Goal: Information Seeking & Learning: Learn about a topic

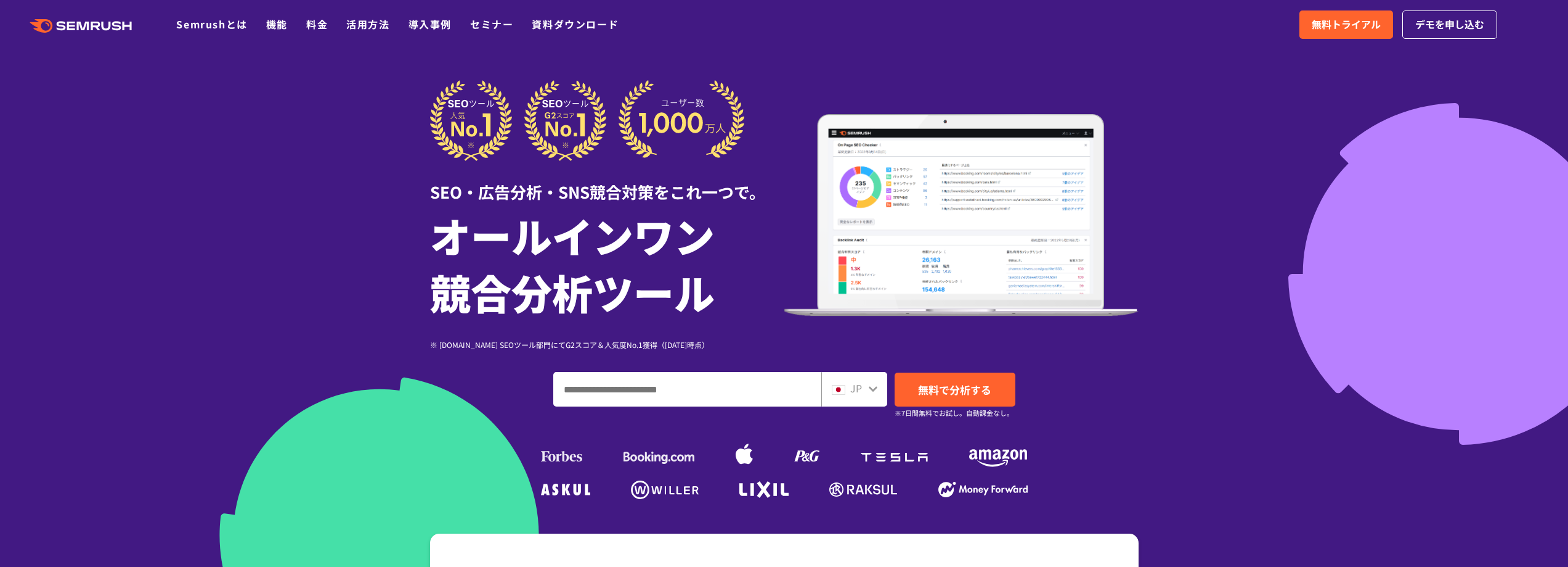
drag, startPoint x: 98, startPoint y: 184, endPoint x: 154, endPoint y: 165, distance: 59.1
click at [98, 185] on div at bounding box center [784, 343] width 1568 height 687
click at [1288, 138] on div at bounding box center [784, 343] width 1568 height 687
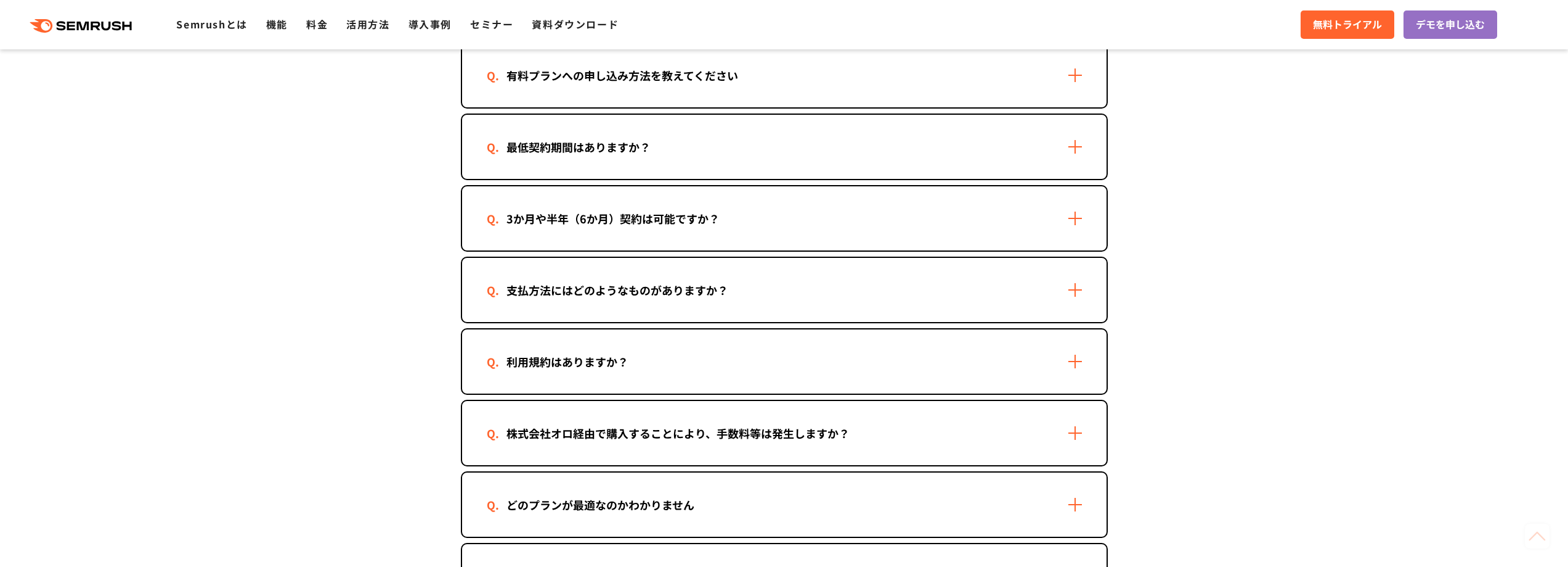
scroll to position [411, 0]
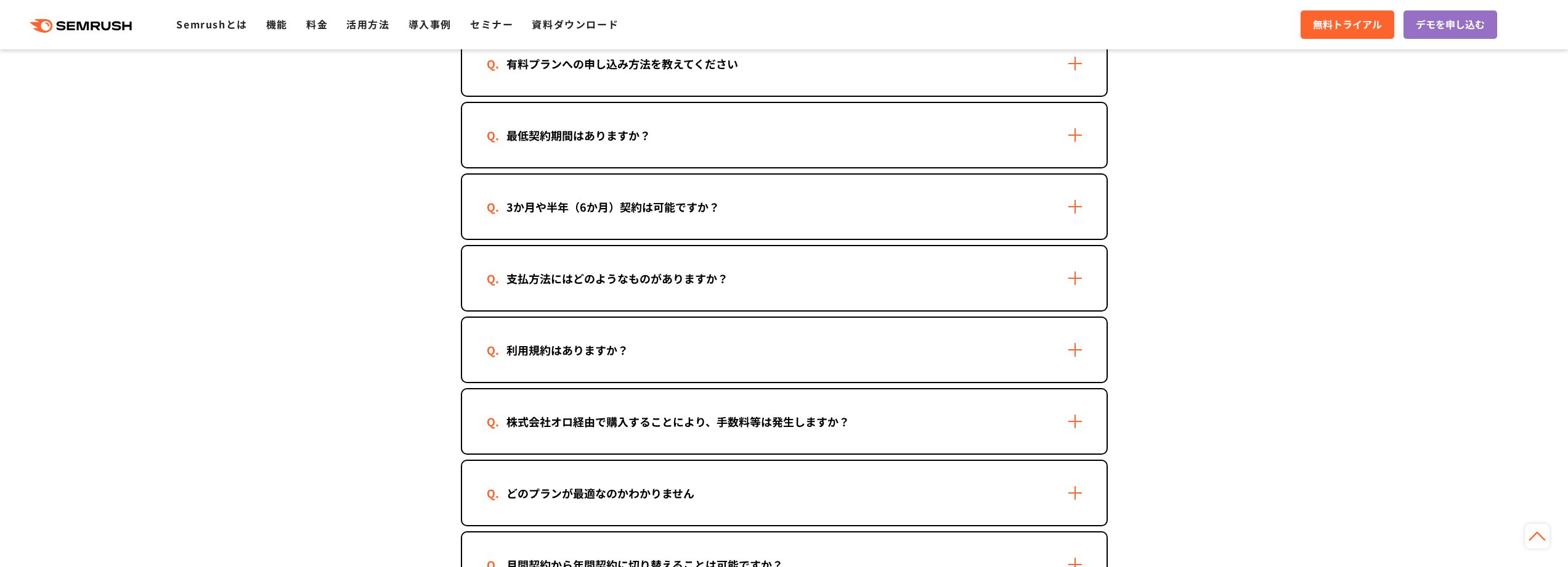
click at [1222, 252] on section "ご契約について 有料プランへの申し込み方法を教えてください 2つの方法があります。 ・Semrushの管理画面から申し込む 1. Semrushにログインしま…" at bounding box center [784, 565] width 1568 height 1362
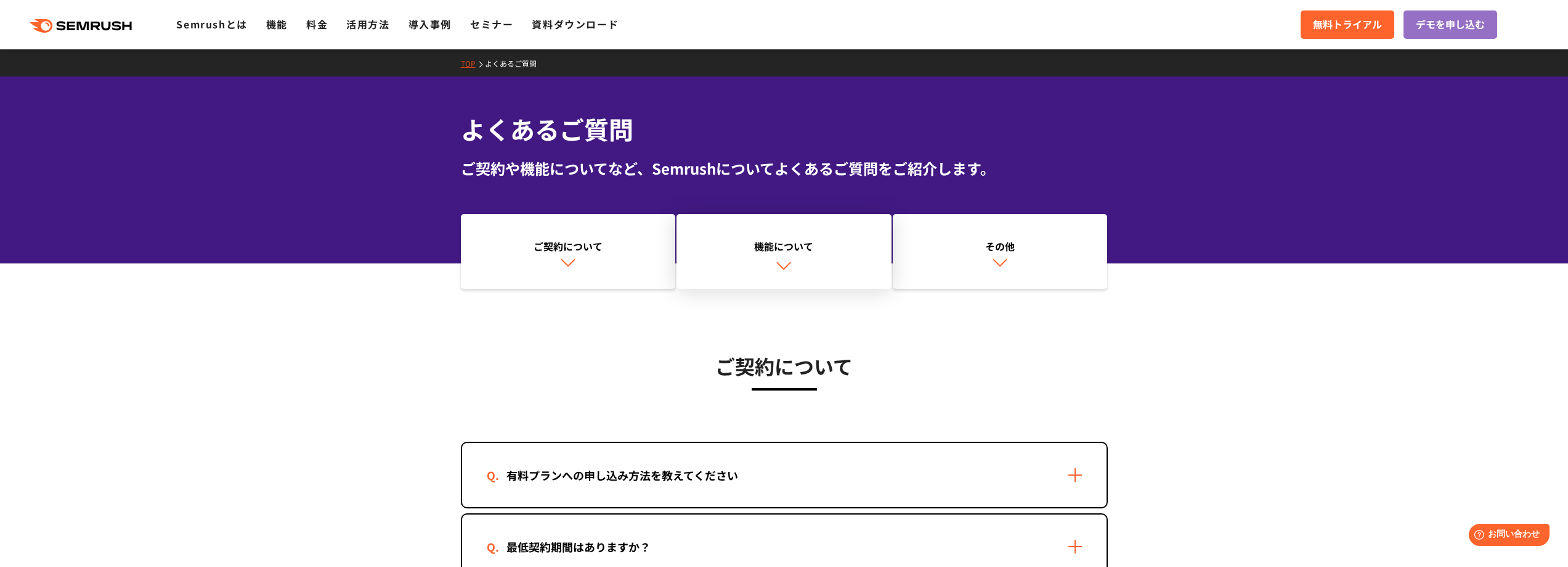
click at [801, 261] on link "機能について" at bounding box center [784, 252] width 215 height 75
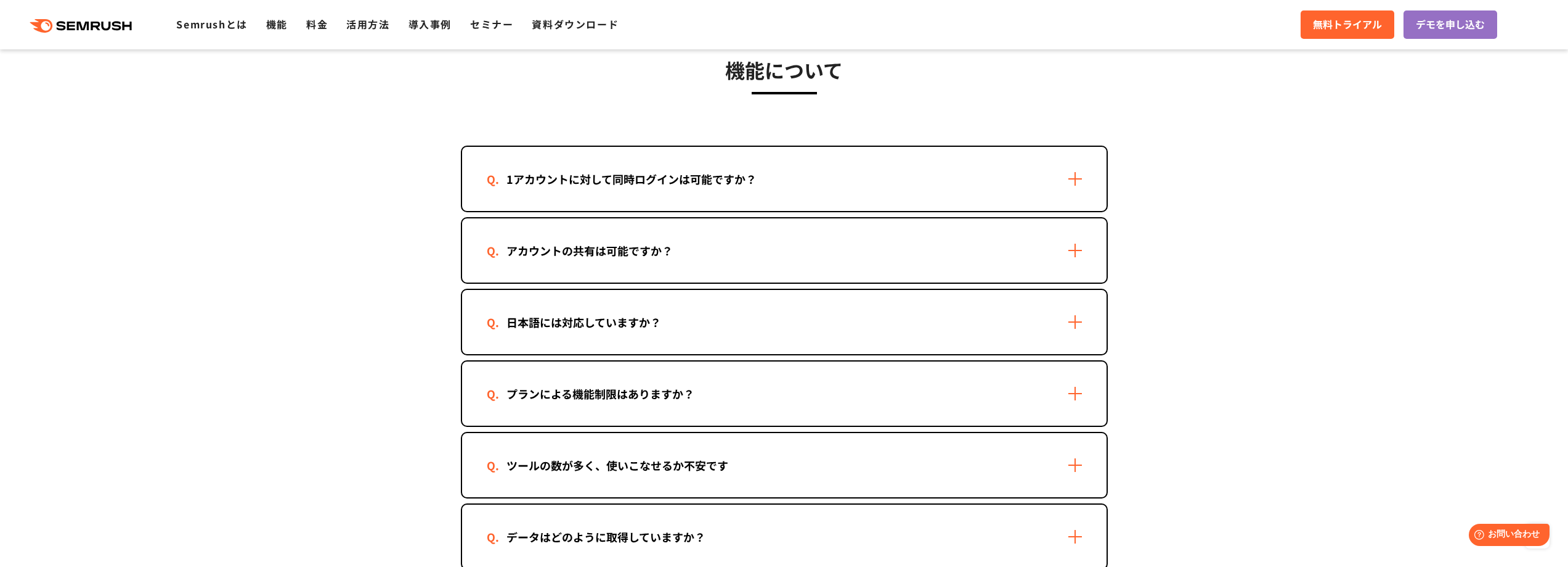
click at [1245, 327] on section "機能について 1アカウントに対して同時ログインは可能ですか？ できません。すでにログイン済みのアカウントに対して別のユーザーが同時にログインした場合、先にログ…" at bounding box center [784, 358] width 1568 height 718
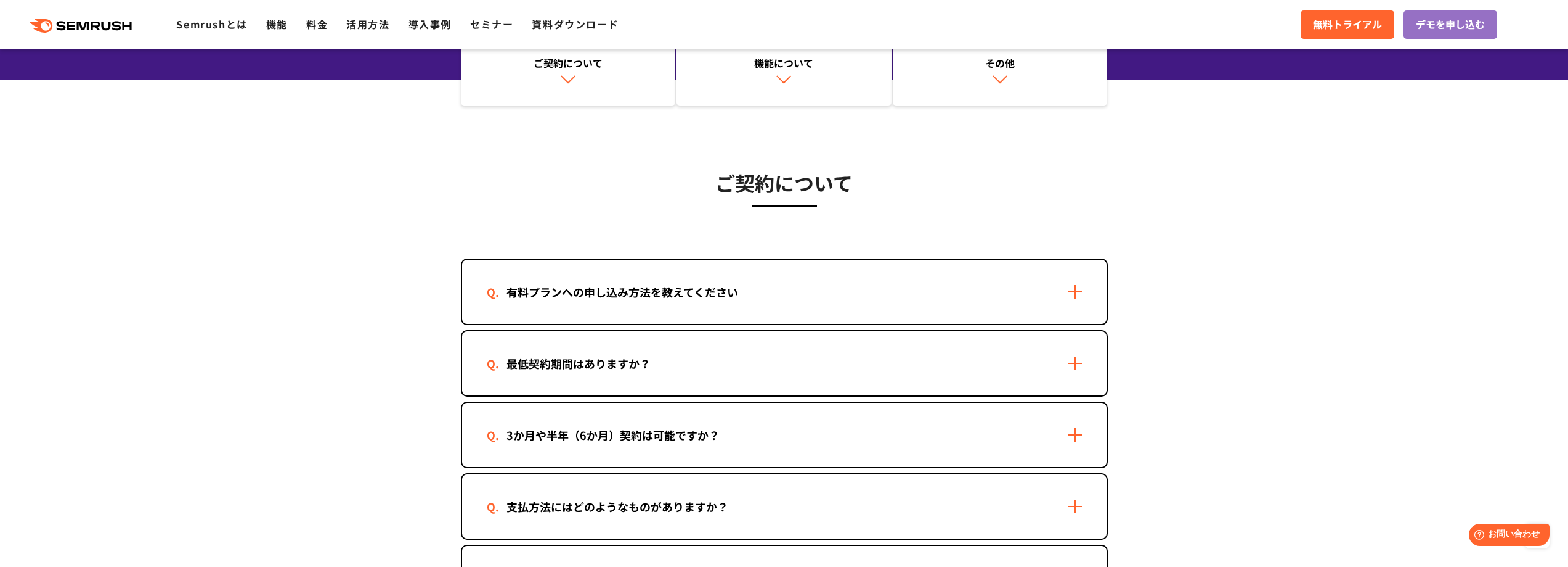
scroll to position [101, 0]
